Goal: Task Accomplishment & Management: Manage account settings

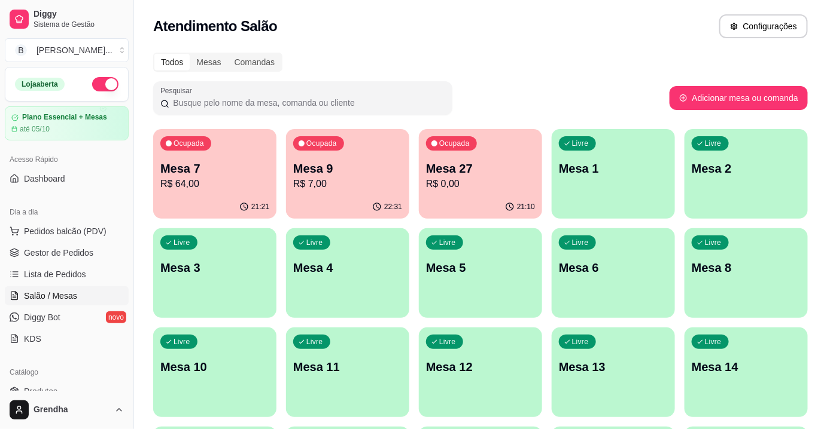
scroll to position [133, 0]
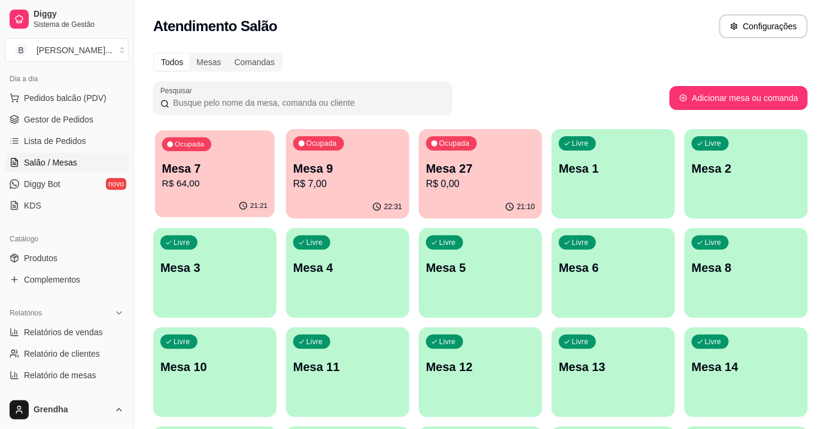
click at [193, 164] on p "Mesa 7" at bounding box center [215, 169] width 106 height 16
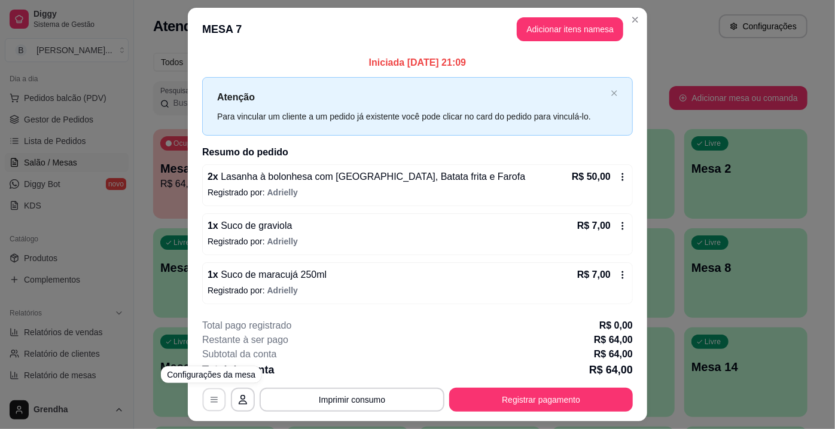
click at [209, 398] on icon "button" at bounding box center [214, 400] width 10 height 10
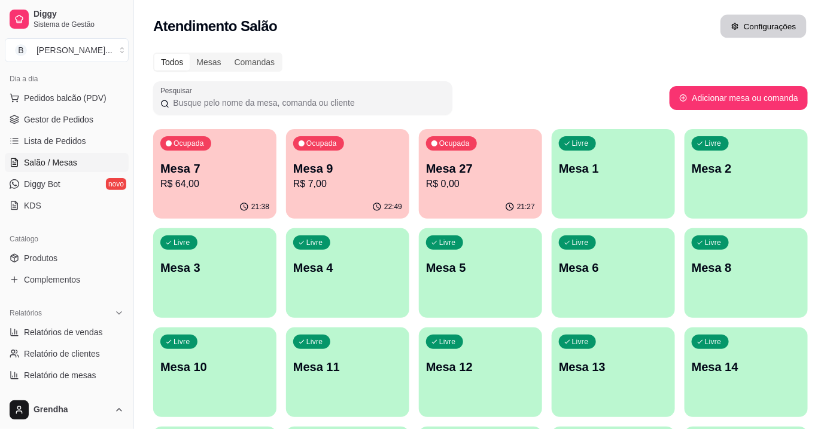
click at [778, 26] on button "Configurações" at bounding box center [763, 26] width 86 height 23
click at [380, 193] on div "Ocupada Mesa 9 R$ 7,00" at bounding box center [348, 162] width 120 height 65
click at [826, 162] on html "Diggy Sistema de Gestão B Bonsai Sushi ... Loja aberta Plano Essencial + Mesas …" at bounding box center [413, 214] width 827 height 429
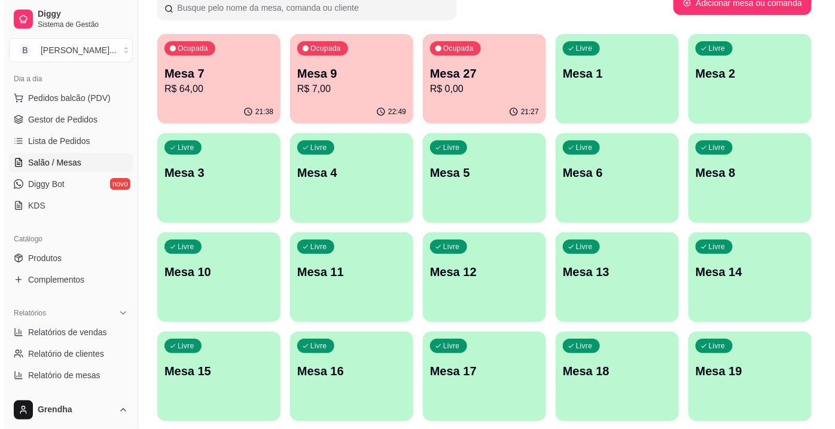
scroll to position [108, 0]
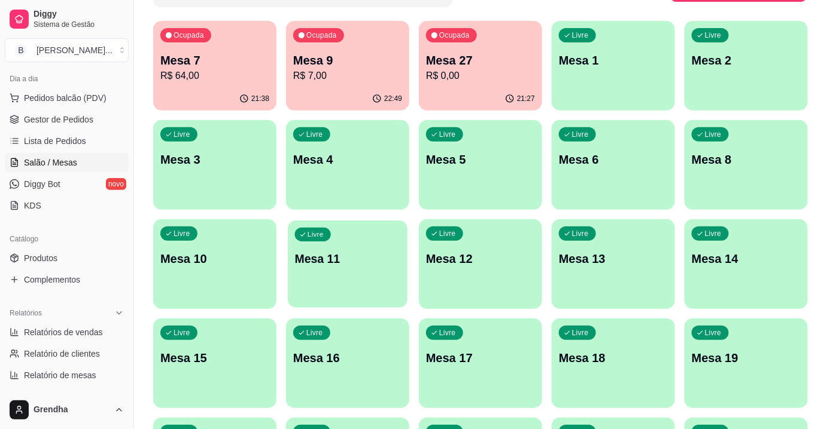
click at [370, 246] on div "Livre Mesa 11" at bounding box center [348, 257] width 120 height 73
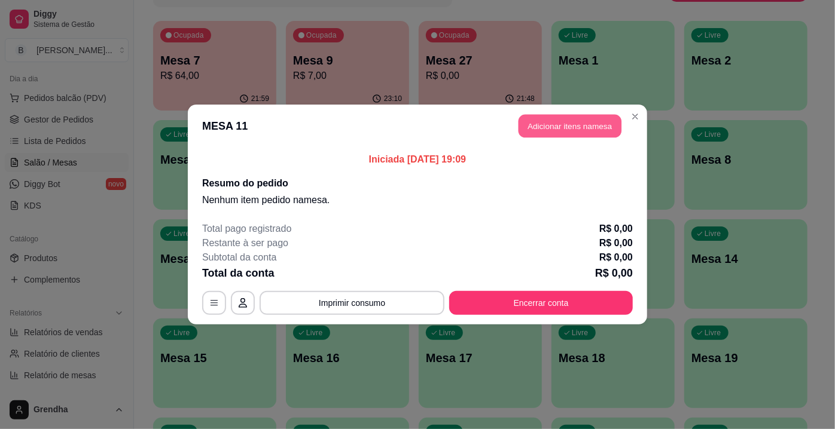
click at [574, 127] on button "Adicionar itens na mesa" at bounding box center [570, 126] width 103 height 23
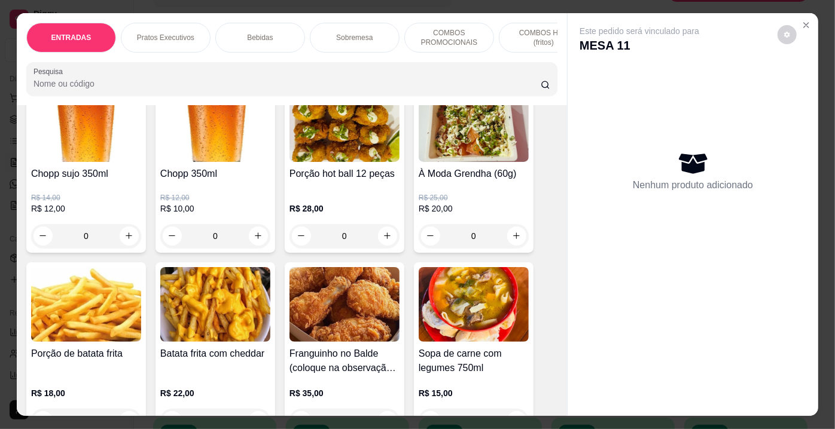
scroll to position [135, 0]
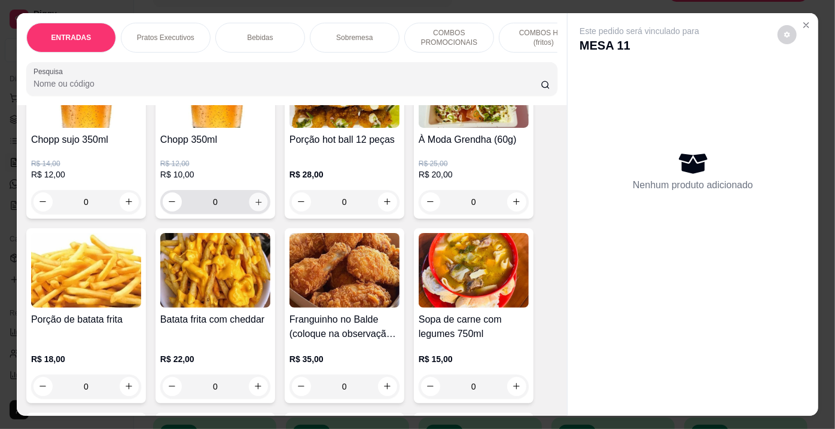
click at [250, 211] on button "increase-product-quantity" at bounding box center [258, 202] width 19 height 19
type input "1"
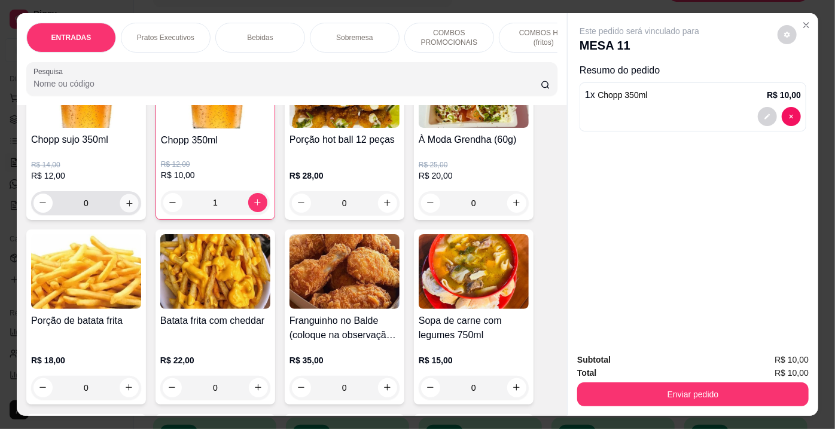
click at [130, 206] on button "increase-product-quantity" at bounding box center [129, 203] width 19 height 19
type input "1"
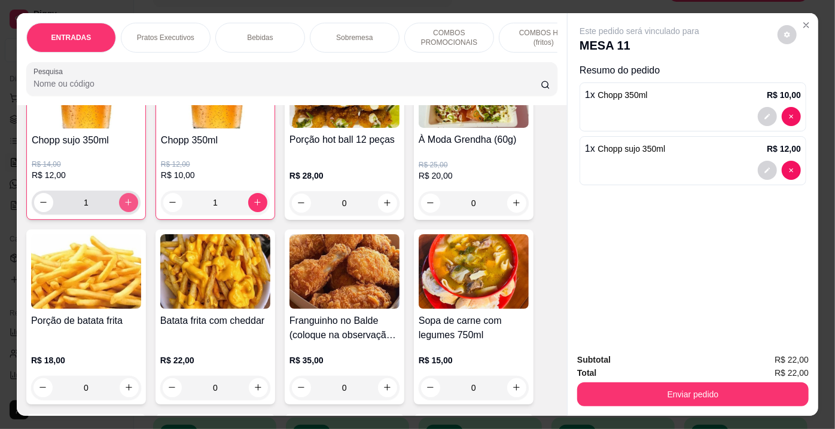
scroll to position [135, 0]
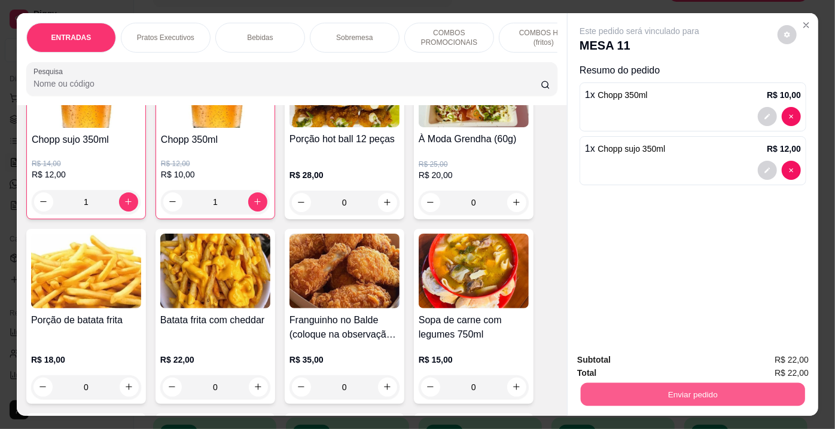
click at [596, 392] on button "Enviar pedido" at bounding box center [693, 394] width 224 height 23
click at [647, 362] on button "Não registrar e enviar pedido" at bounding box center [653, 362] width 121 height 22
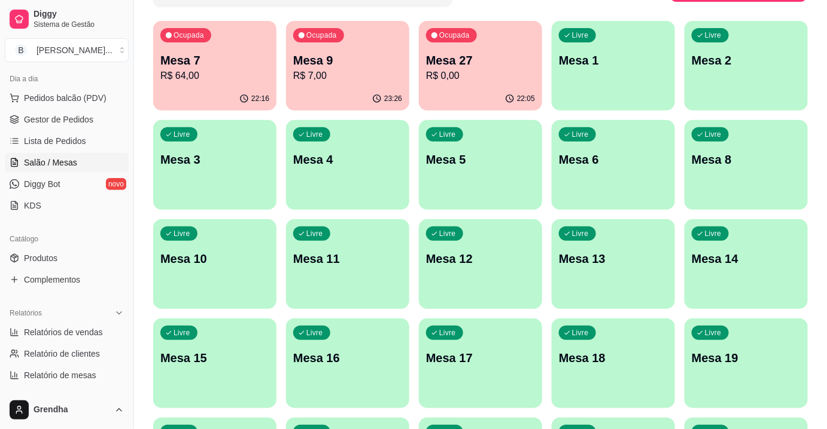
click at [775, 84] on div "Livre Mesa 2" at bounding box center [745, 58] width 123 height 75
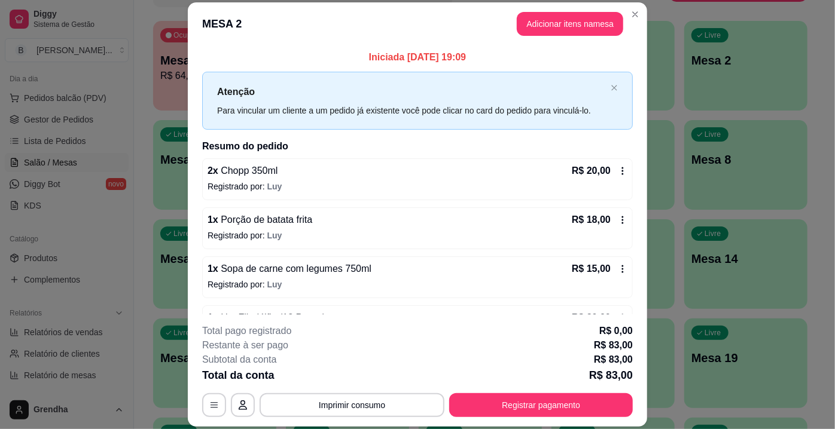
click at [290, 234] on p "Registrado por: Luy" at bounding box center [418, 236] width 420 height 12
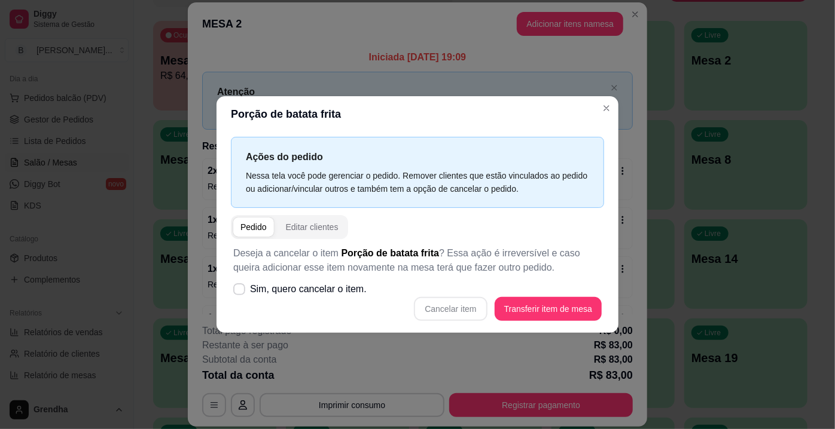
click at [243, 306] on div "Cancelar item Transferir item de mesa" at bounding box center [417, 309] width 368 height 24
click at [243, 286] on icon at bounding box center [238, 289] width 9 height 7
click at [240, 292] on input "Sim, quero cancelar o item." at bounding box center [237, 296] width 8 height 8
checkbox input "true"
click at [473, 313] on button "Cancelar item" at bounding box center [450, 309] width 71 height 23
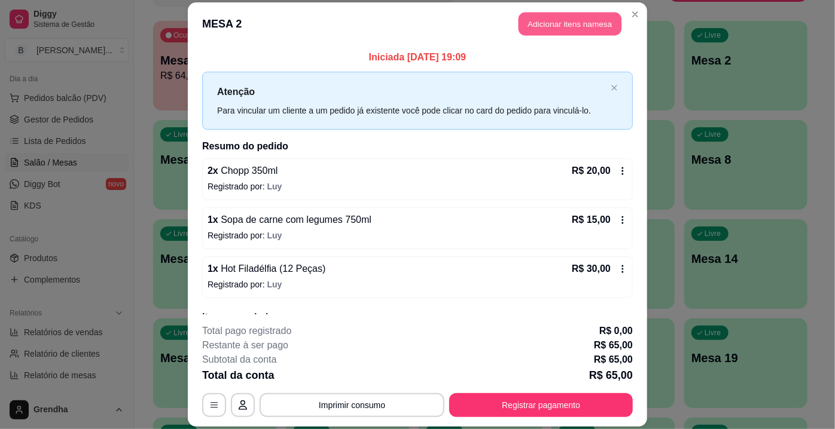
click at [562, 23] on button "Adicionar itens na mesa" at bounding box center [570, 23] width 103 height 23
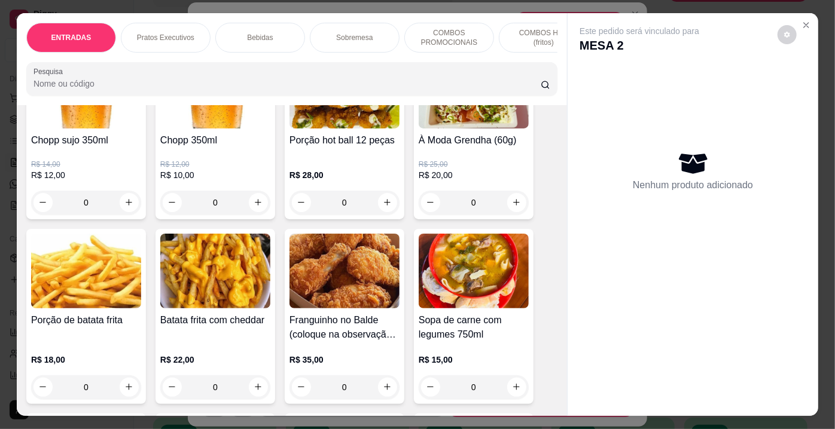
scroll to position [157, 0]
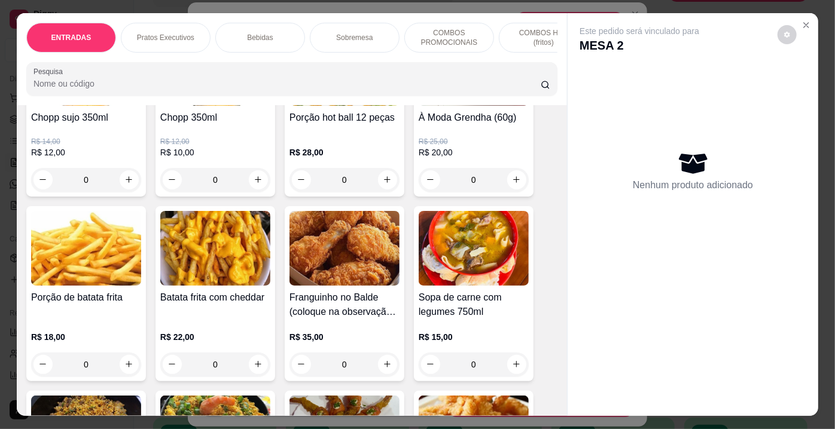
click at [386, 361] on div "0" at bounding box center [345, 365] width 110 height 24
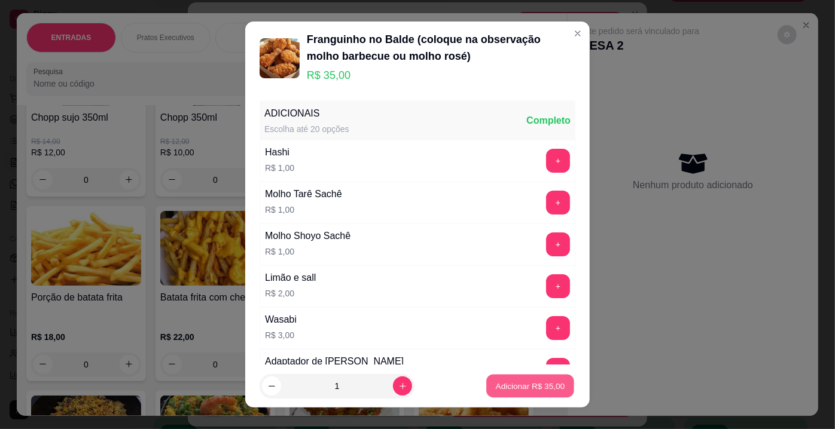
click at [513, 379] on button "Adicionar R$ 35,00" at bounding box center [530, 386] width 88 height 23
type input "1"
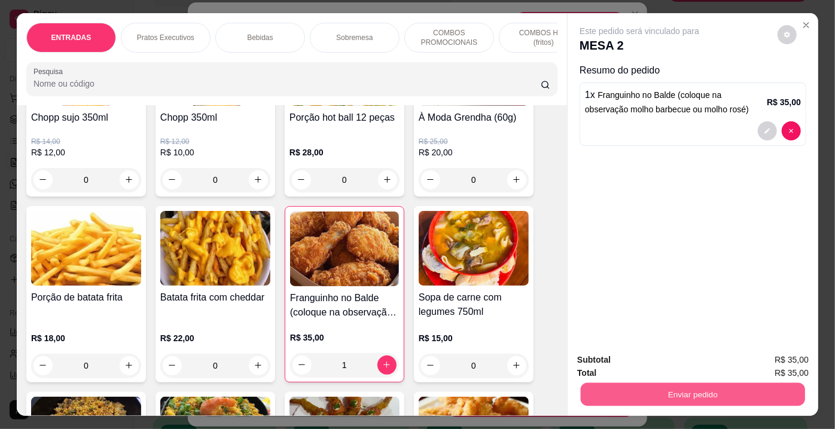
click at [650, 386] on button "Enviar pedido" at bounding box center [693, 394] width 224 height 23
click at [650, 368] on button "Não registrar e enviar pedido" at bounding box center [653, 362] width 121 height 22
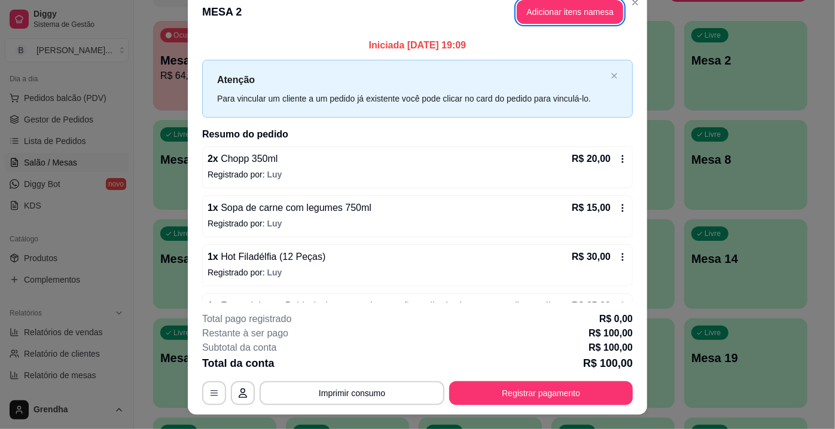
scroll to position [22, 0]
